Goal: Navigation & Orientation: Find specific page/section

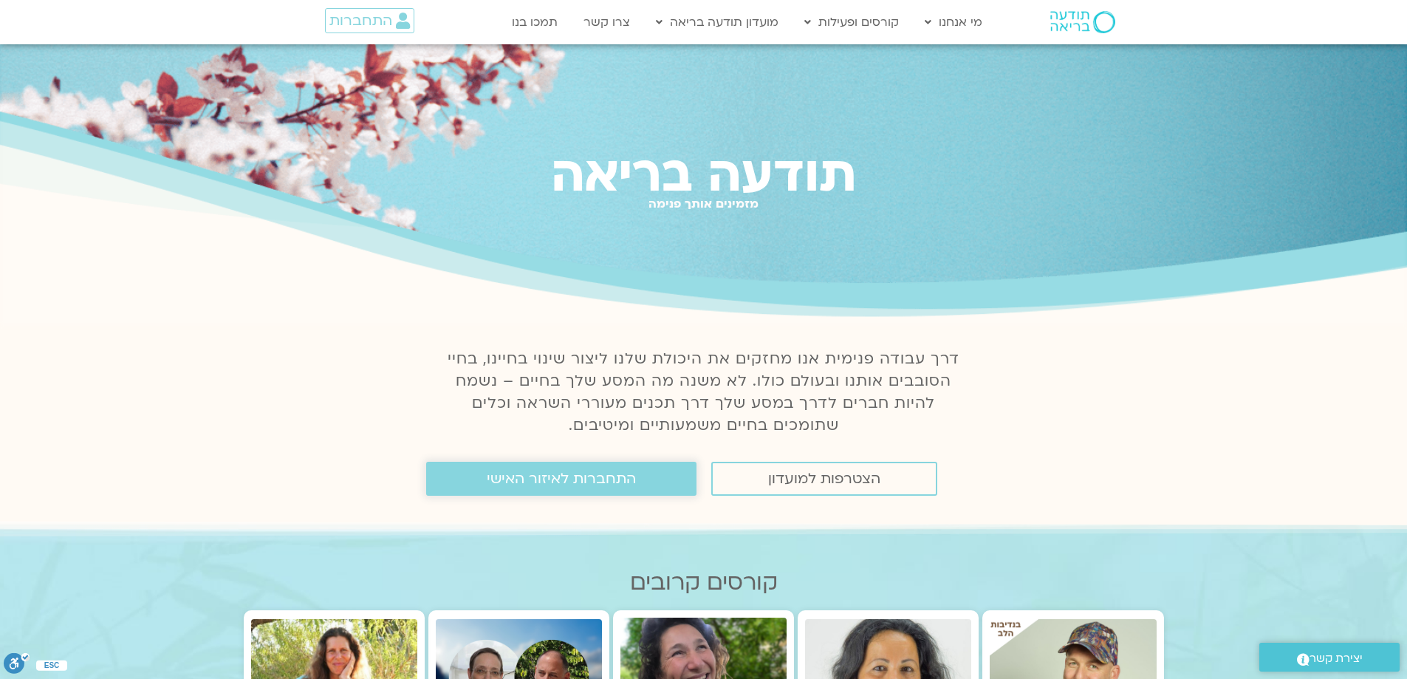
click at [590, 482] on span "התחברות לאיזור האישי" at bounding box center [561, 478] width 149 height 16
click at [588, 482] on span "התחברות לאיזור האישי" at bounding box center [561, 478] width 149 height 16
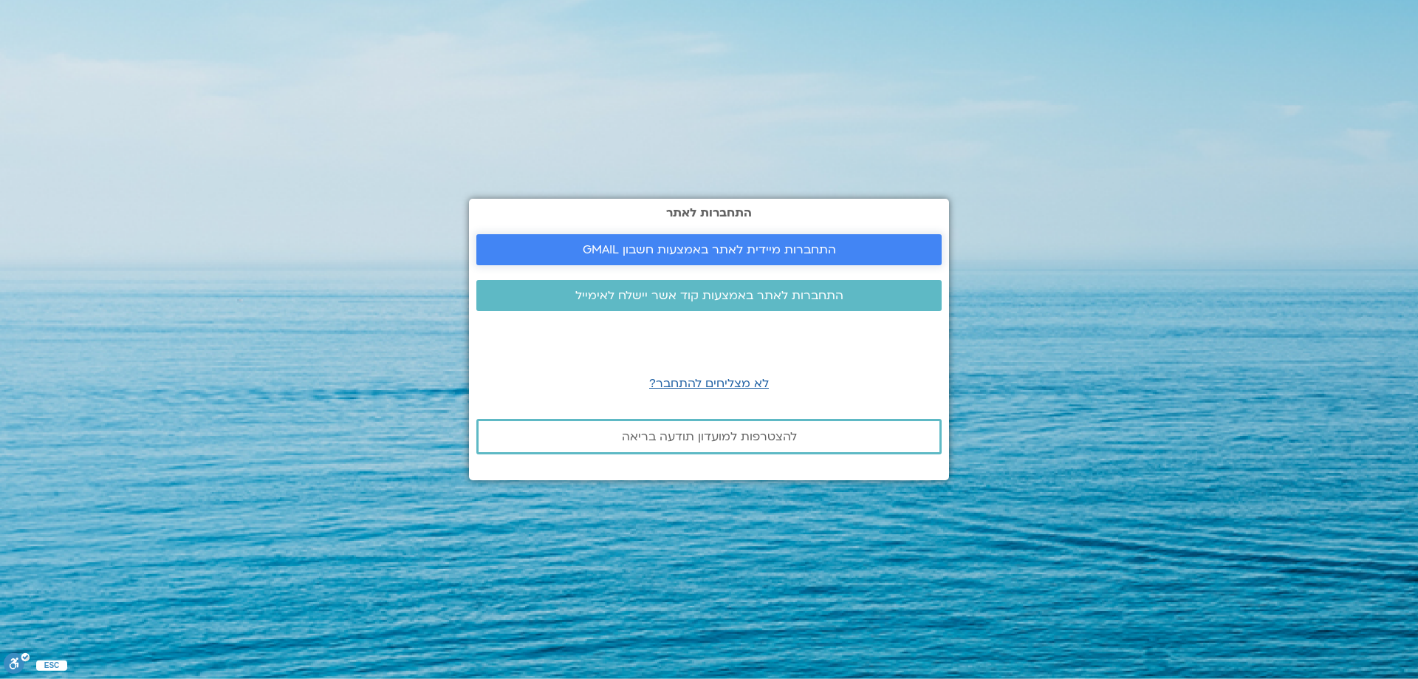
click at [749, 244] on span "התחברות מיידית לאתר באמצעות חשבון GMAIL" at bounding box center [709, 249] width 253 height 13
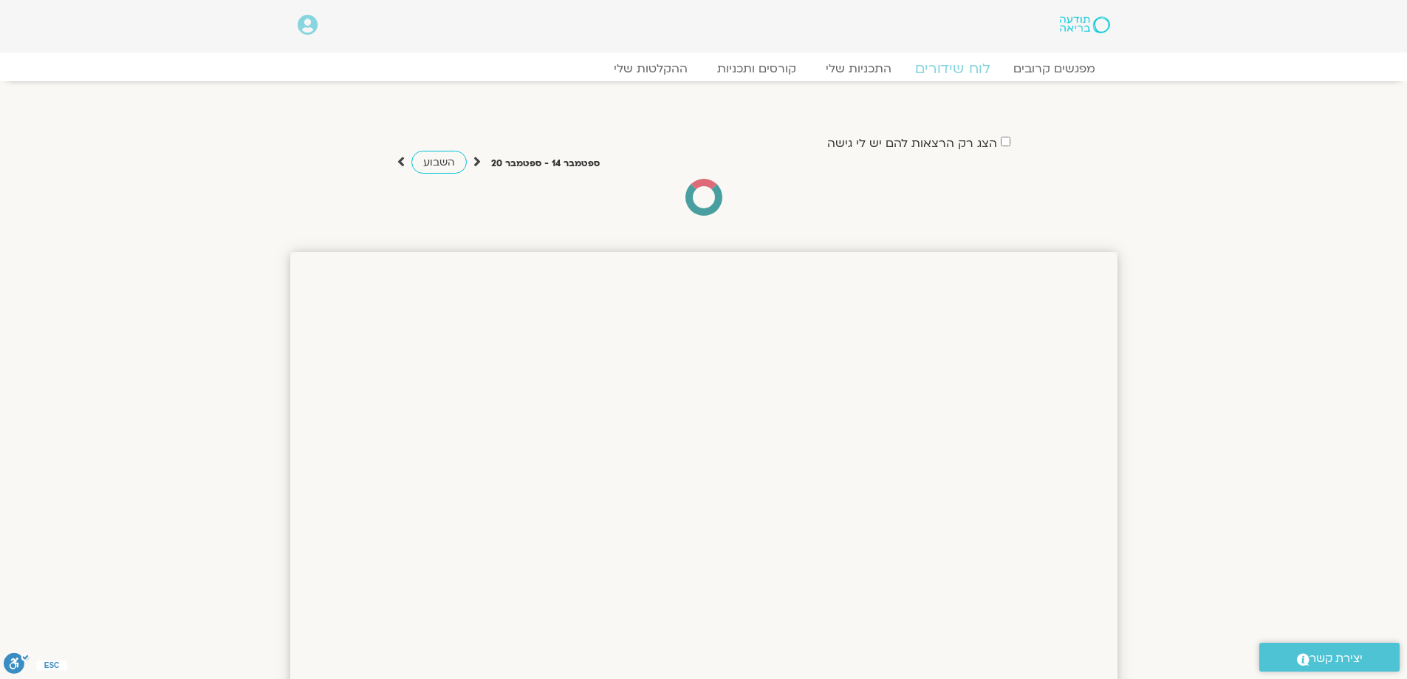
click at [931, 65] on link "לוח שידורים" at bounding box center [951, 69] width 111 height 18
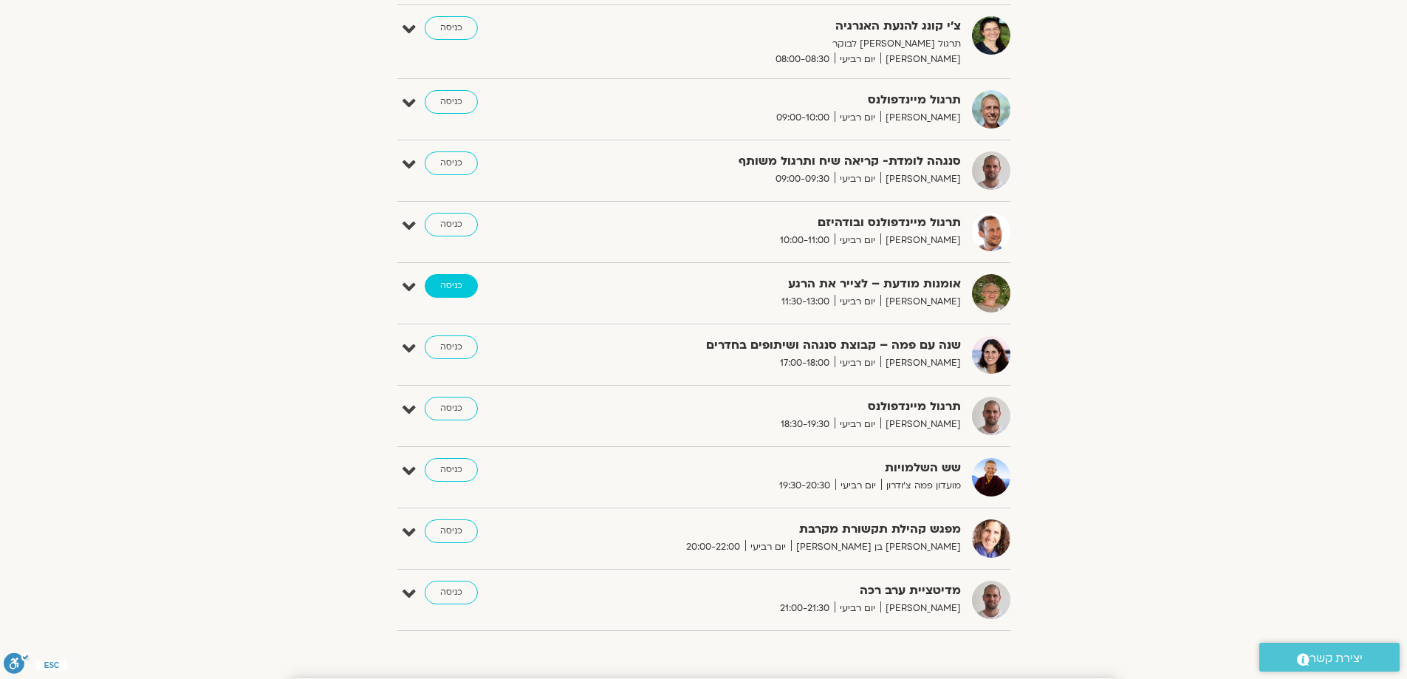
click at [447, 286] on link "כניסה" at bounding box center [451, 286] width 53 height 24
